Goal: Information Seeking & Learning: Learn about a topic

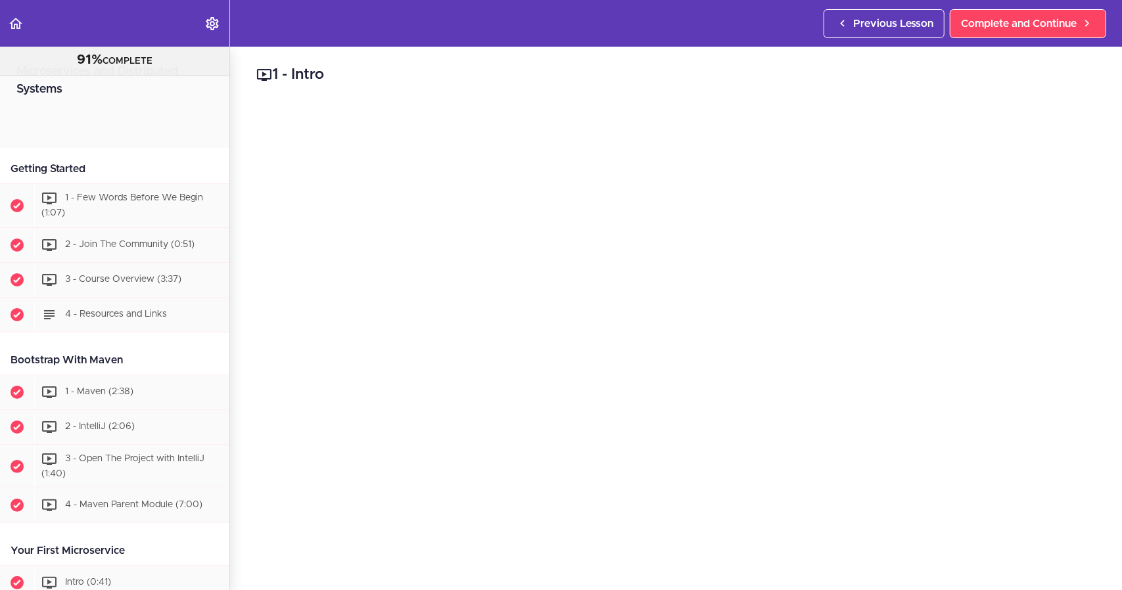
scroll to position [4227, 0]
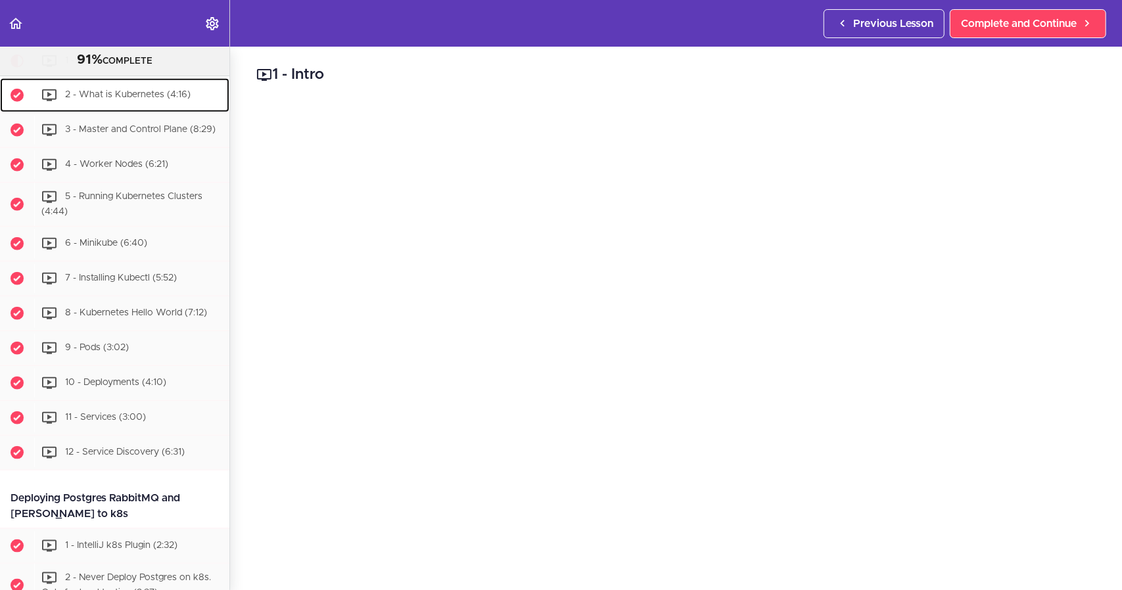
click at [135, 99] on span "2 - What is Kubernetes (4:16)" at bounding box center [128, 94] width 126 height 9
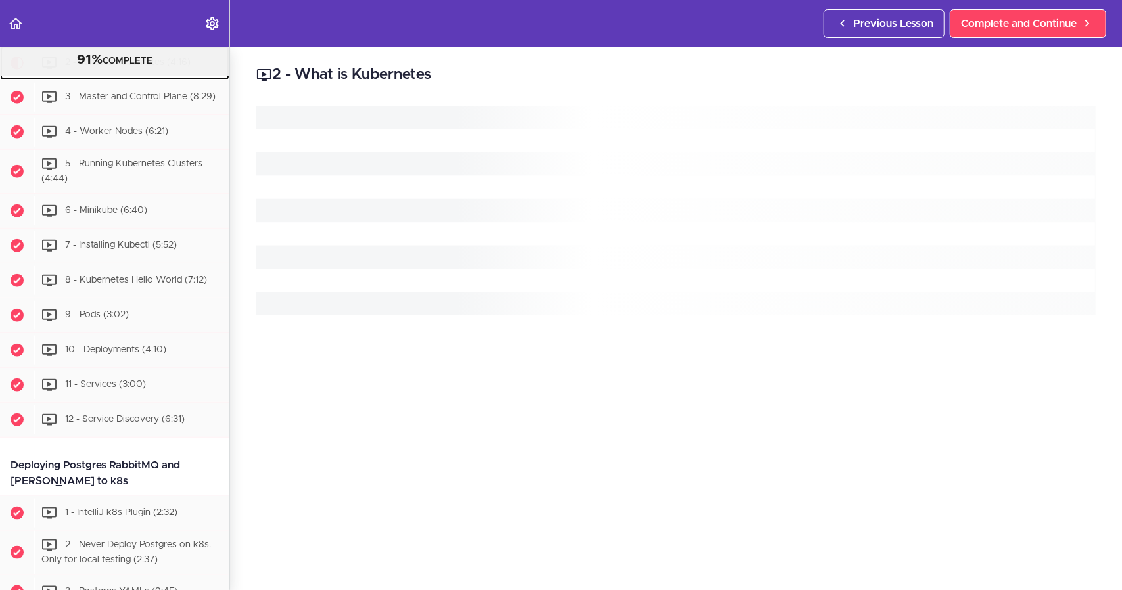
scroll to position [4262, 0]
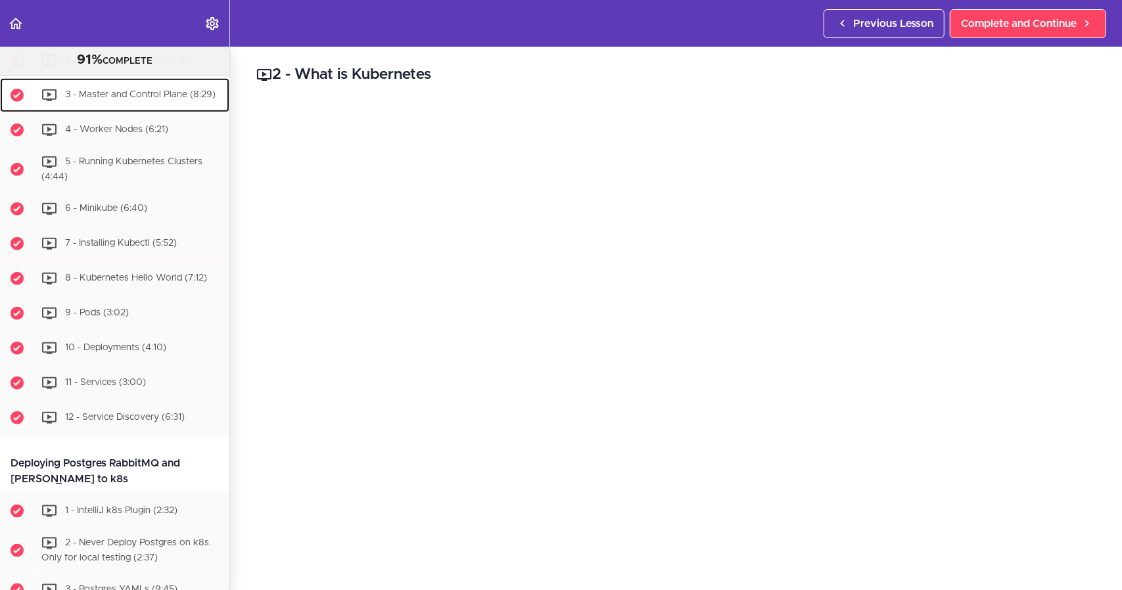
click at [74, 99] on span "3 - Master and Control Plane (8:29)" at bounding box center [140, 94] width 151 height 9
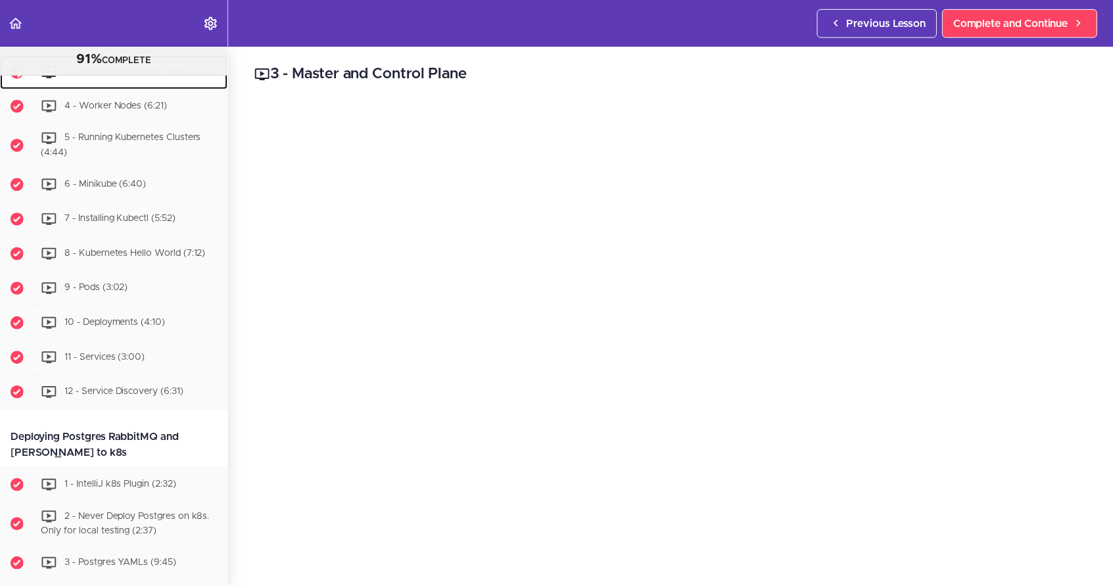
scroll to position [4297, 0]
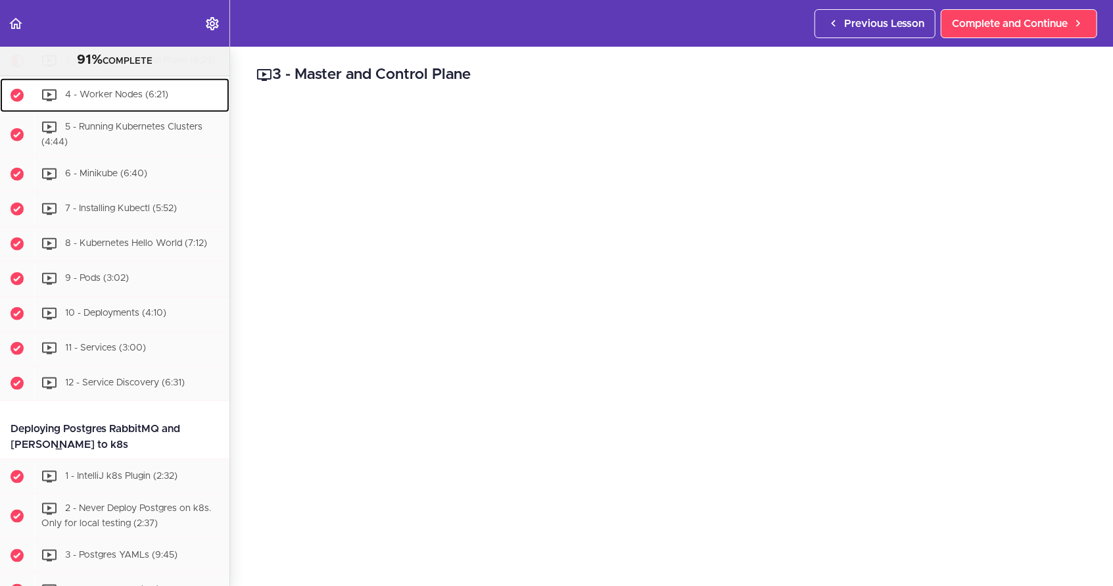
click at [164, 110] on div "4 - Worker Nodes (6:21)" at bounding box center [131, 95] width 195 height 29
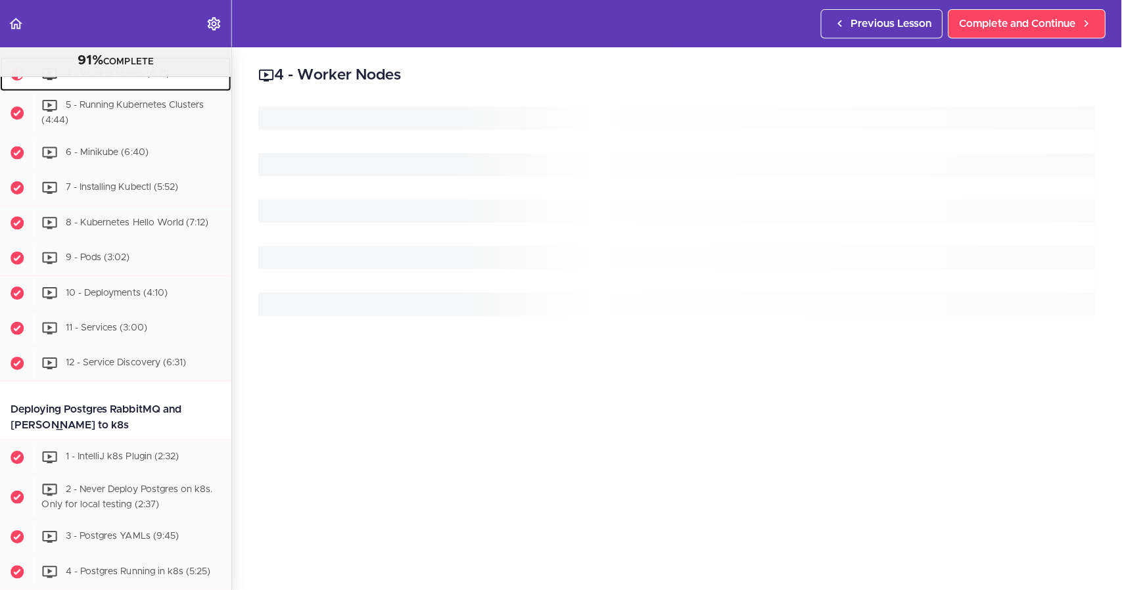
scroll to position [4331, 0]
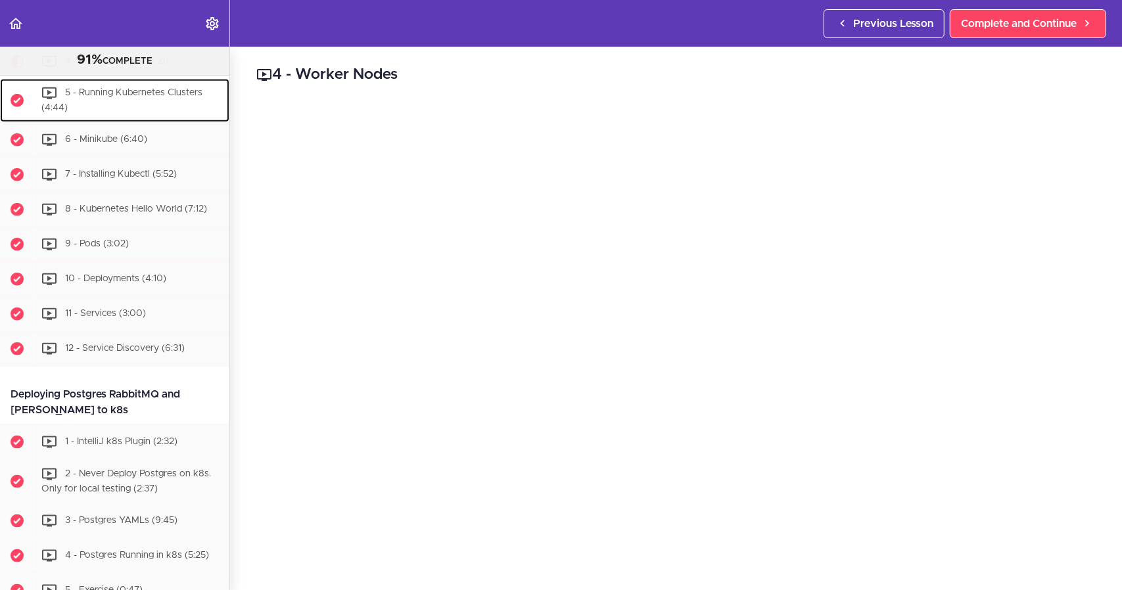
click at [132, 122] on div "5 - Running Kubernetes Clusters (4:44)" at bounding box center [131, 100] width 195 height 43
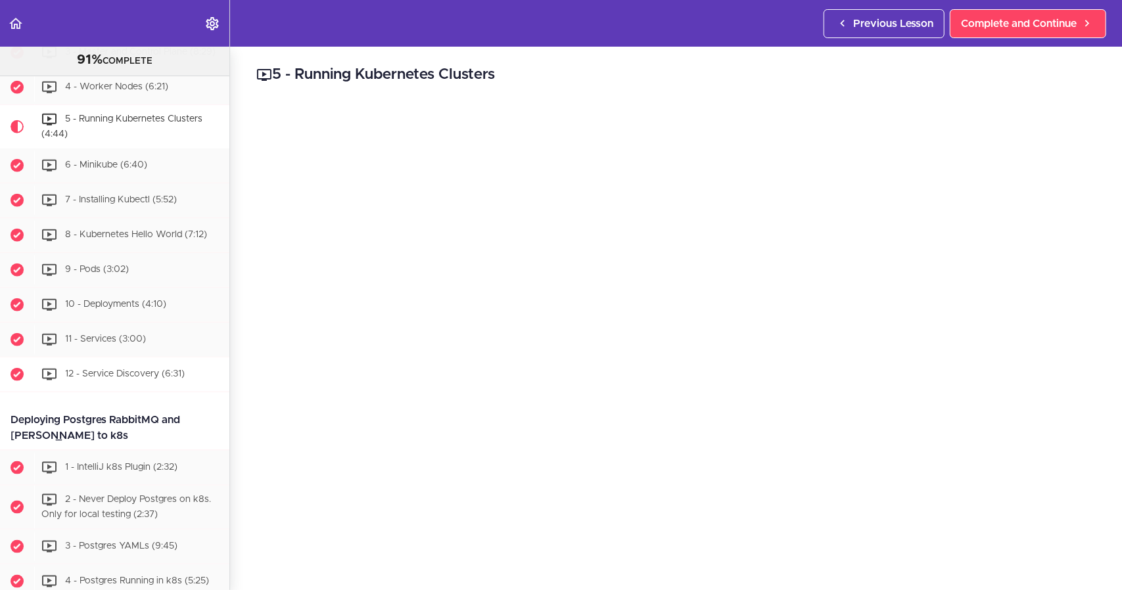
scroll to position [4300, 0]
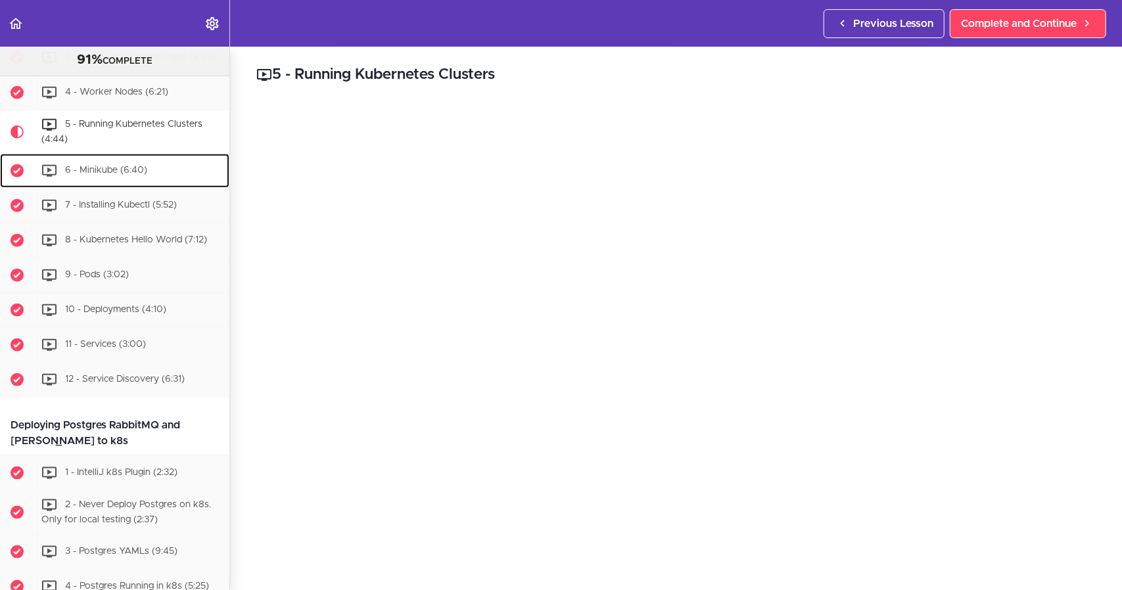
click at [147, 185] on div "6 - Minikube (6:40)" at bounding box center [131, 171] width 195 height 29
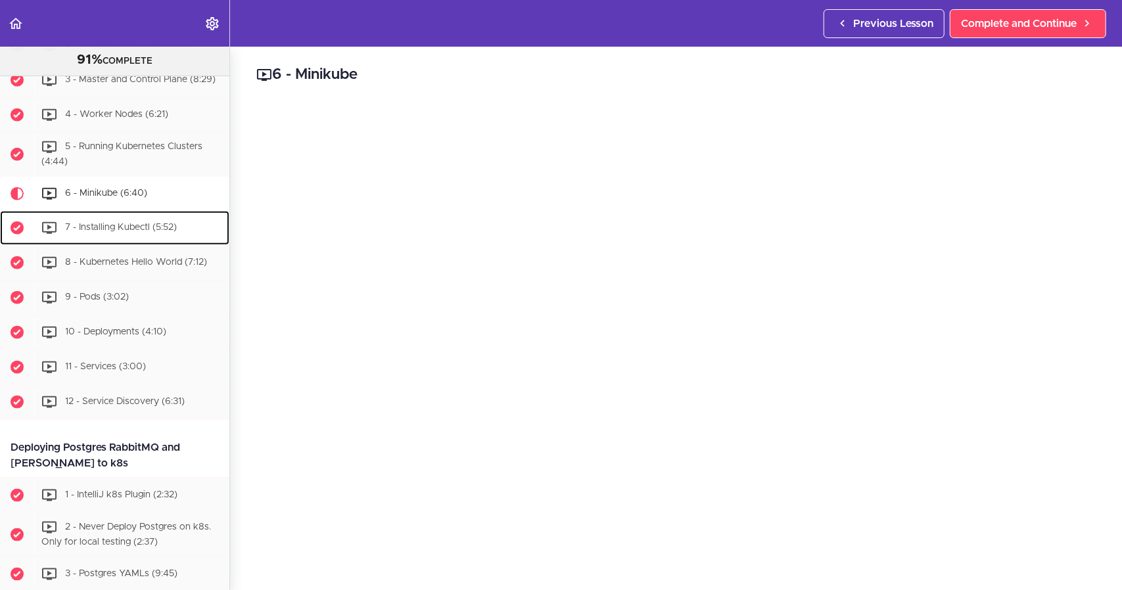
click at [134, 232] on span "7 - Installing Kubectl (5:52)" at bounding box center [121, 227] width 112 height 9
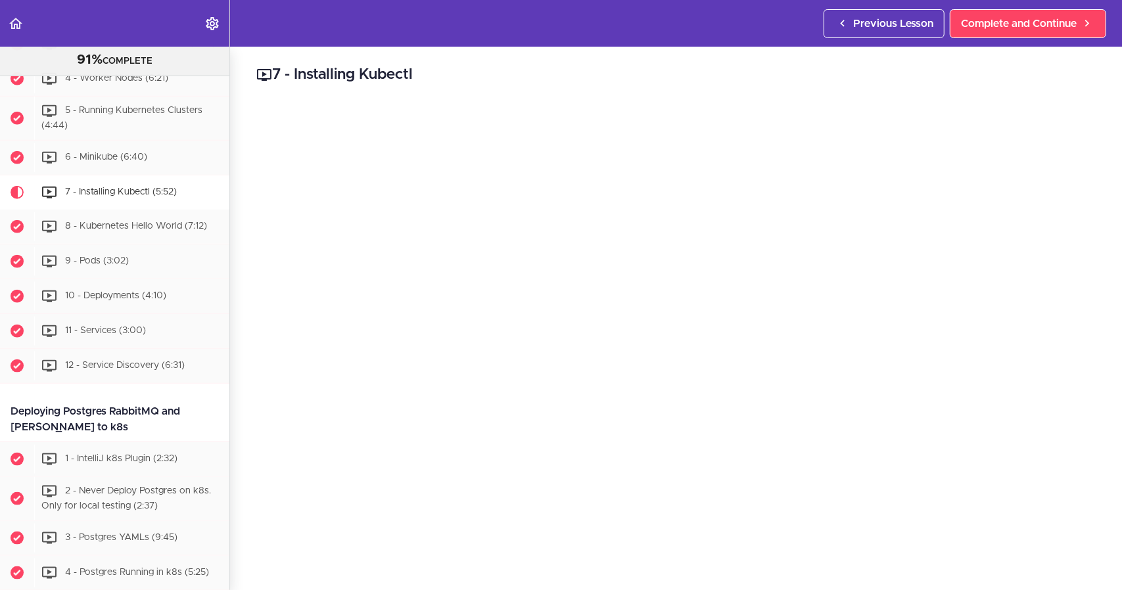
scroll to position [4313, 0]
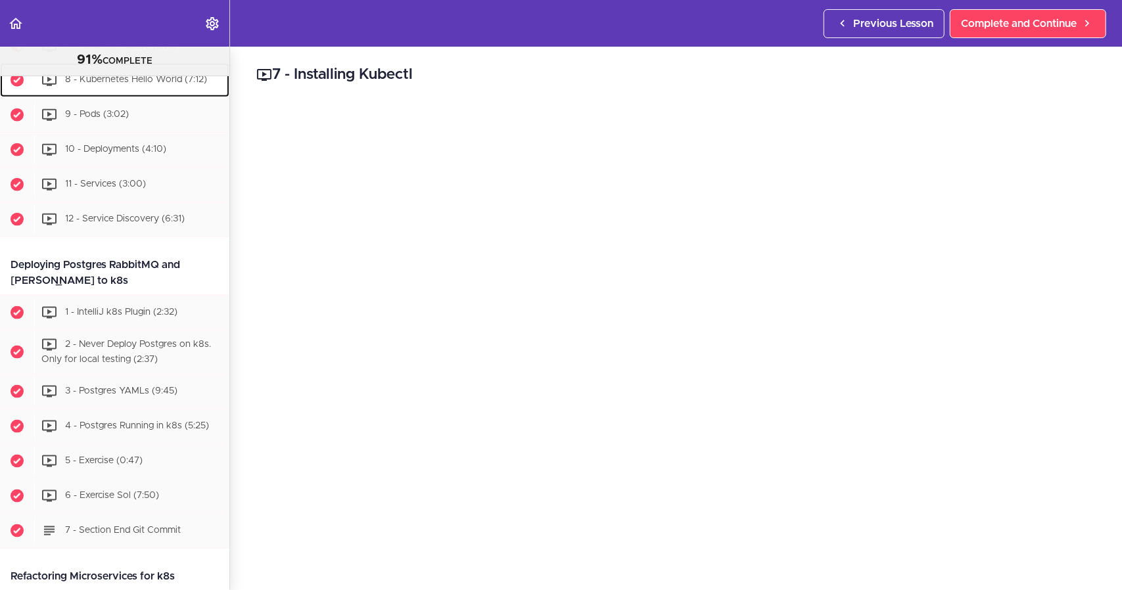
click at [171, 95] on div "8 - Kubernetes Hello World (7:12)" at bounding box center [131, 80] width 195 height 29
